Goal: Transaction & Acquisition: Purchase product/service

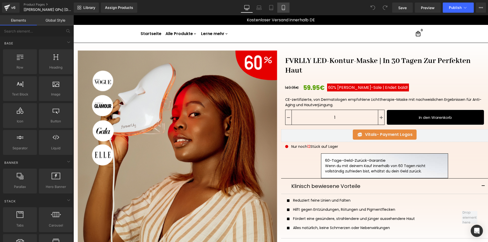
click at [284, 6] on icon at bounding box center [283, 7] width 5 height 5
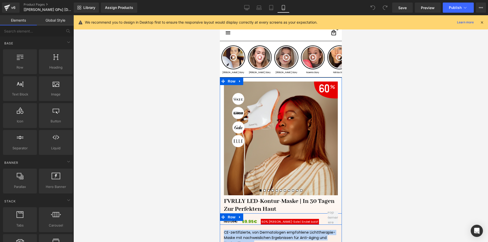
drag, startPoint x: 327, startPoint y: 217, endPoint x: 270, endPoint y: 215, distance: 56.1
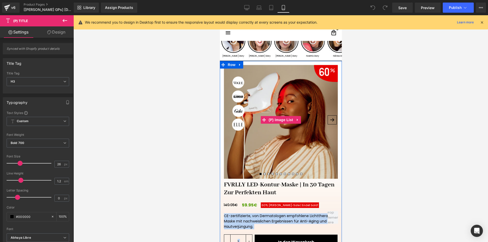
scroll to position [25, 0]
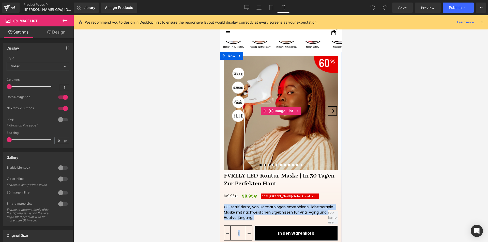
drag, startPoint x: 325, startPoint y: 109, endPoint x: 243, endPoint y: 113, distance: 82.6
click at [243, 113] on div "‹ ›" at bounding box center [280, 111] width 122 height 118
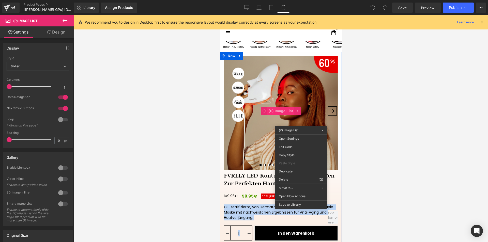
click at [272, 109] on div "‹ ›" at bounding box center [280, 111] width 122 height 118
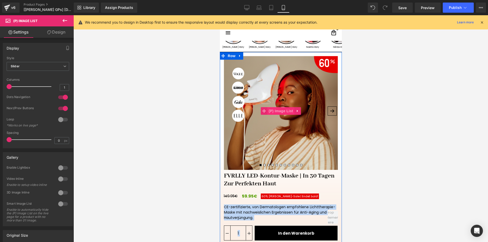
copy div "LO-ipsumdolorsit, ame Consectetura elitseddoe Temporincidid-Utlab etd magnaaliq…"
